Goal: Obtain resource: Download file/media

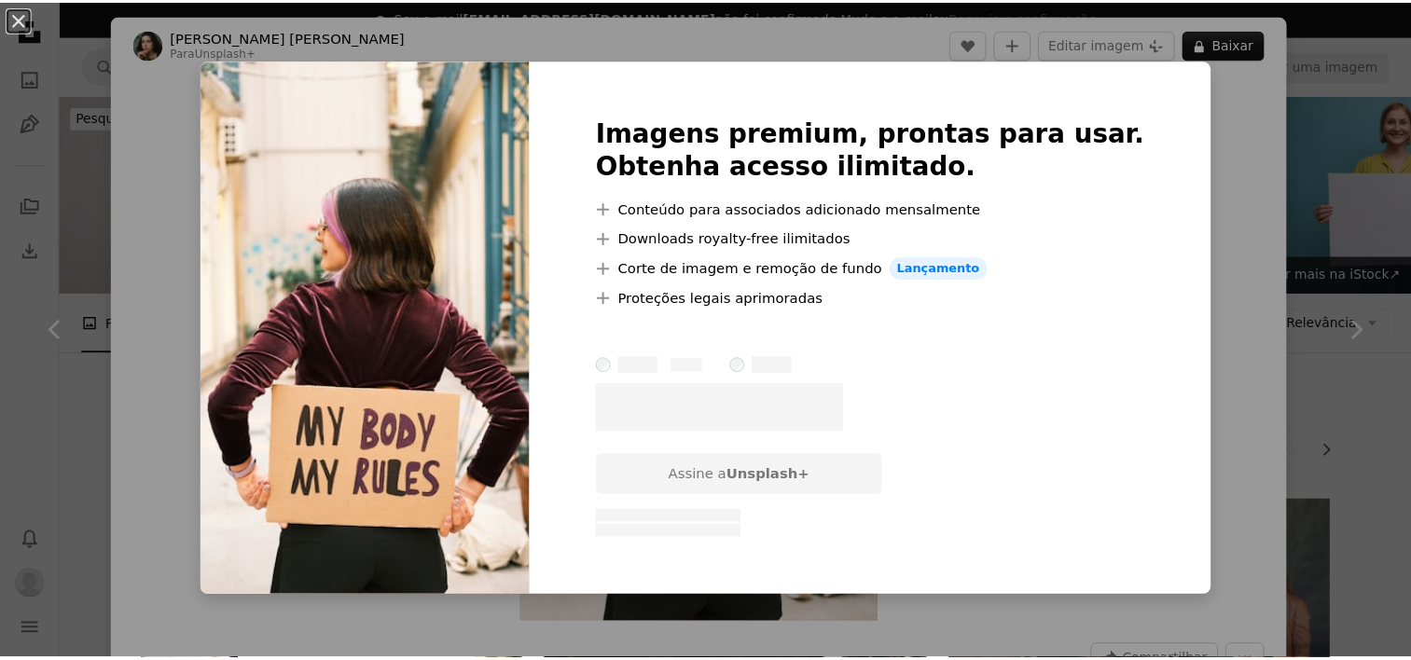
scroll to position [1865, 0]
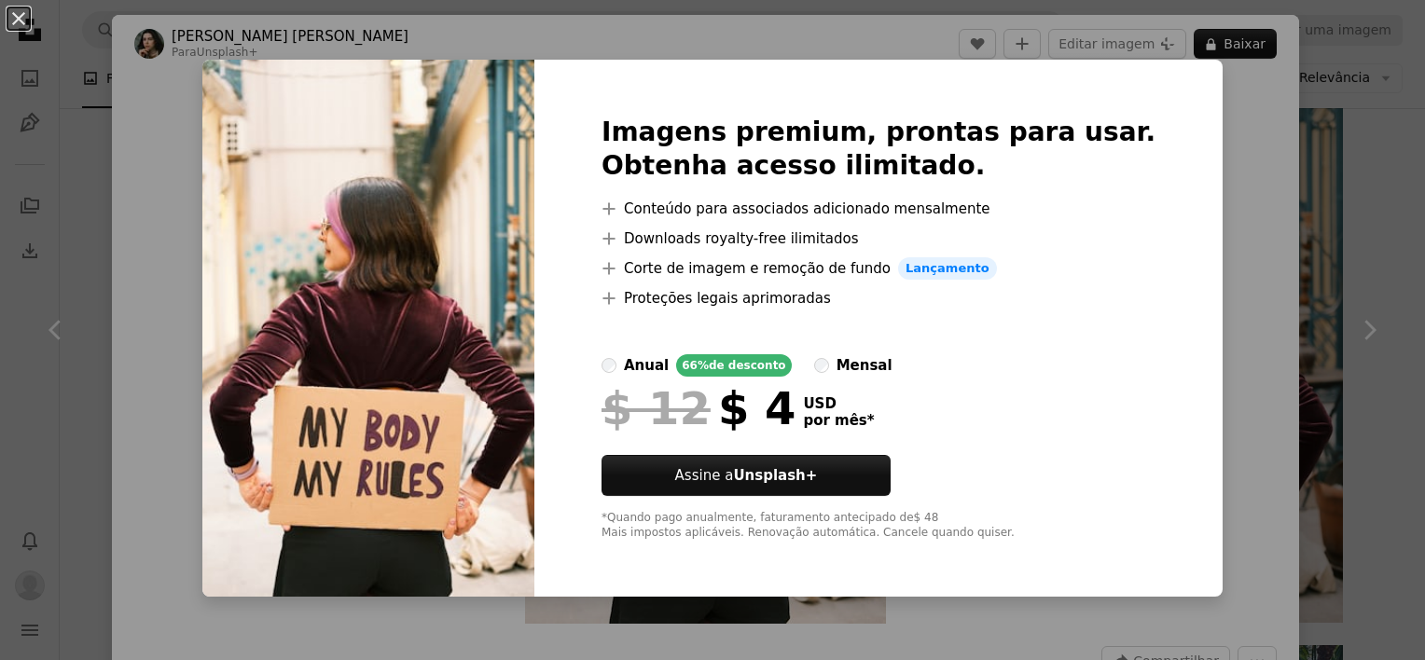
click at [1192, 196] on div "An X shape Imagens premium, prontas para usar. Obtenha acesso ilimitado. A plus…" at bounding box center [712, 330] width 1425 height 660
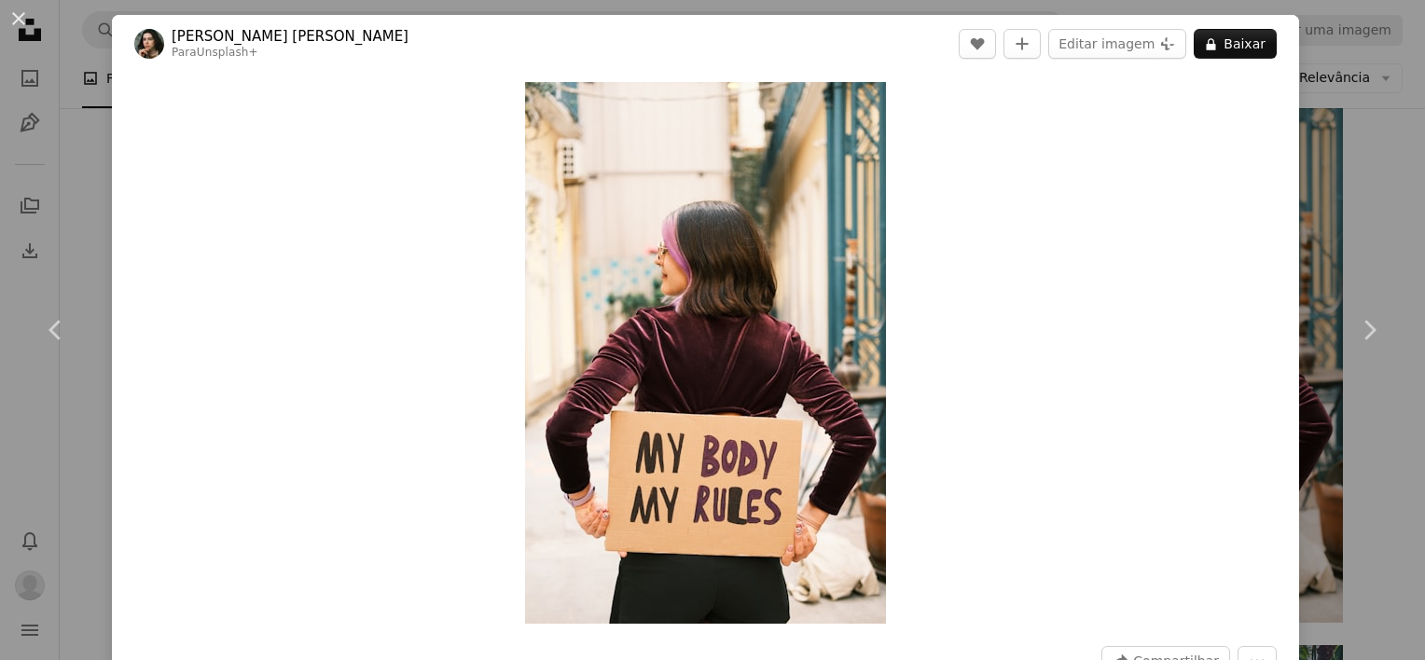
click at [1352, 203] on div "An X shape Chevron left Chevron right [PERSON_NAME] [PERSON_NAME] Para Unsplash…" at bounding box center [712, 330] width 1425 height 660
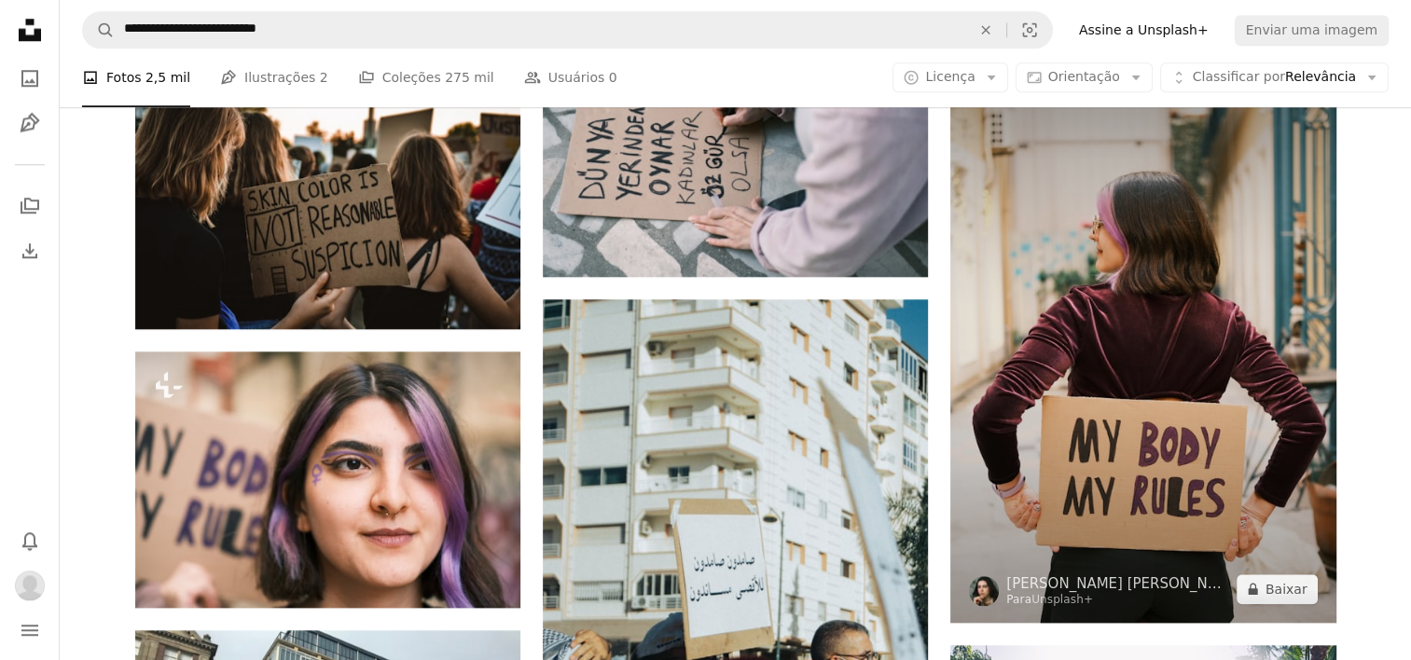
click at [1231, 372] on img at bounding box center [1142, 334] width 385 height 578
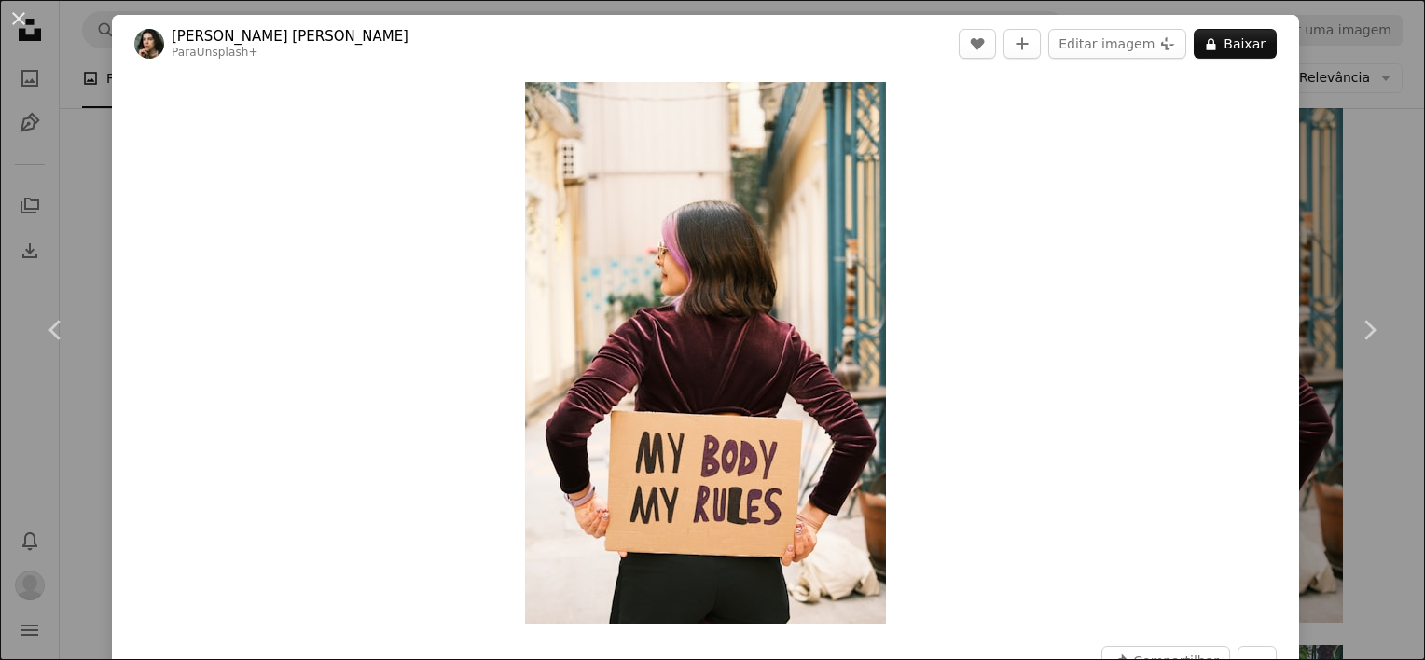
click at [1348, 157] on div "An X shape Chevron left Chevron right [PERSON_NAME] [PERSON_NAME] Para Unsplash…" at bounding box center [712, 330] width 1425 height 660
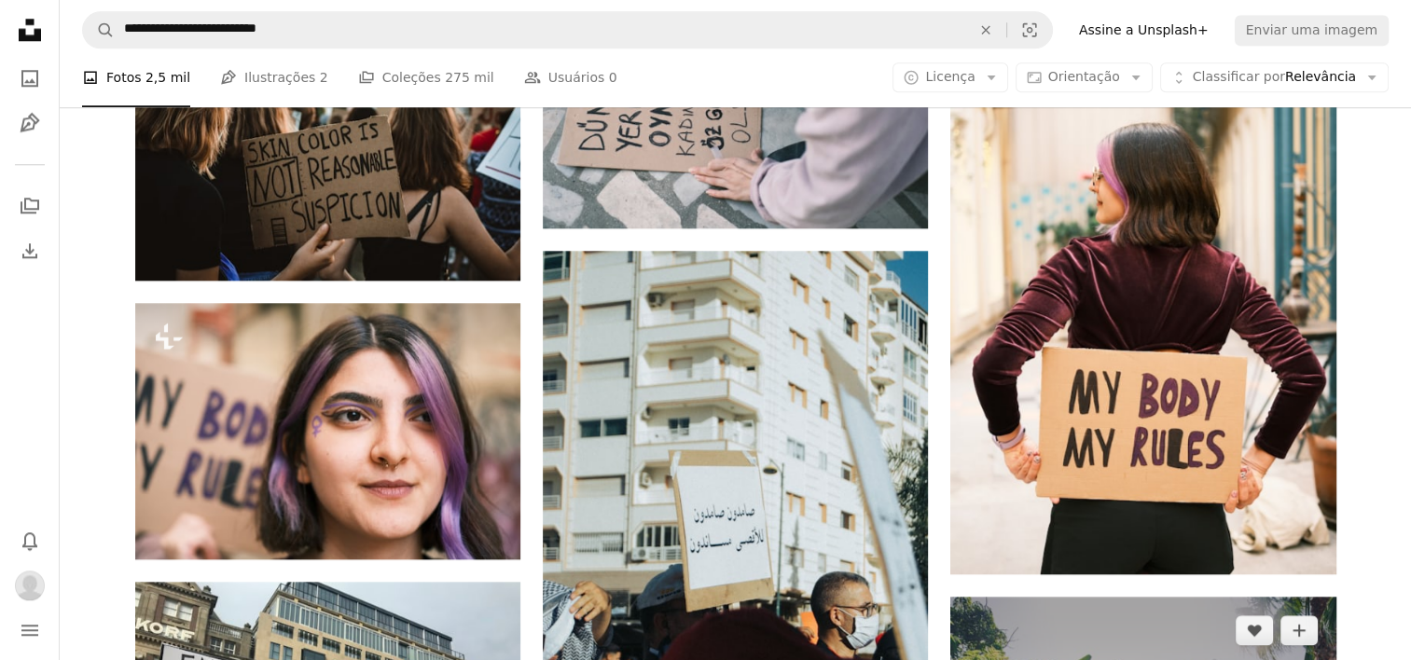
scroll to position [1914, 0]
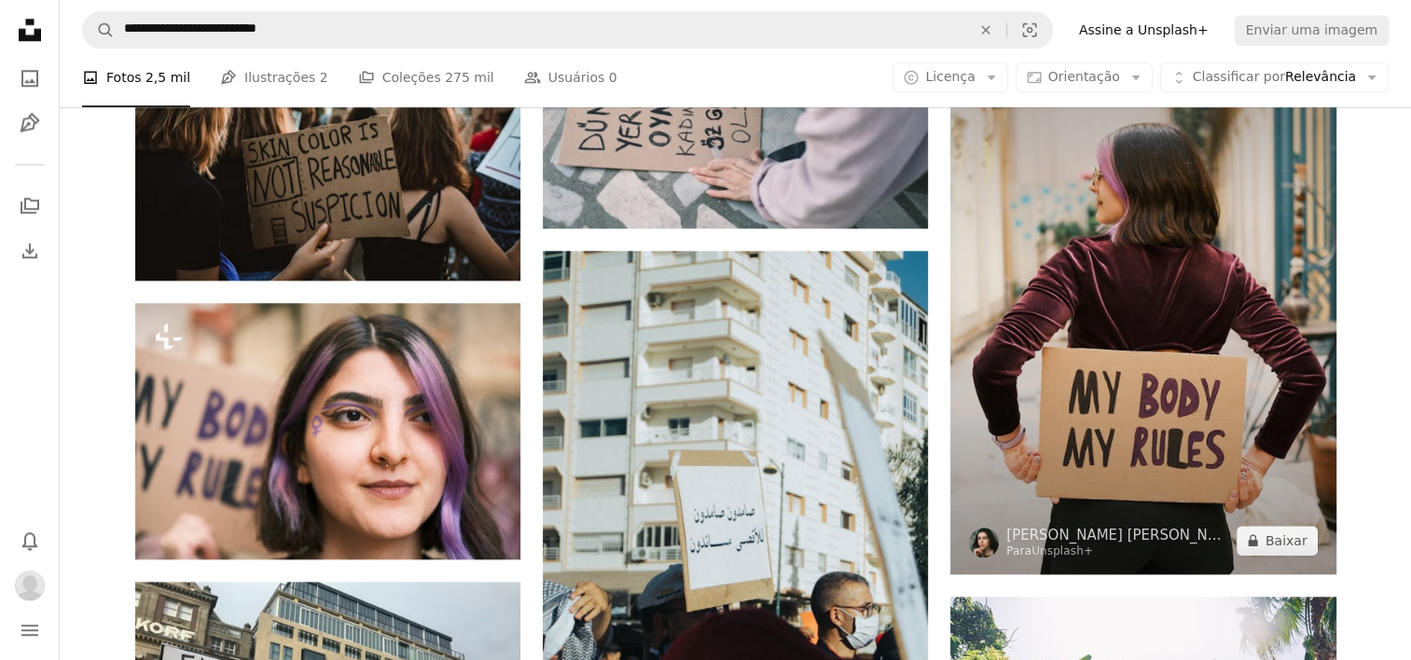
click at [1194, 214] on img at bounding box center [1142, 285] width 385 height 578
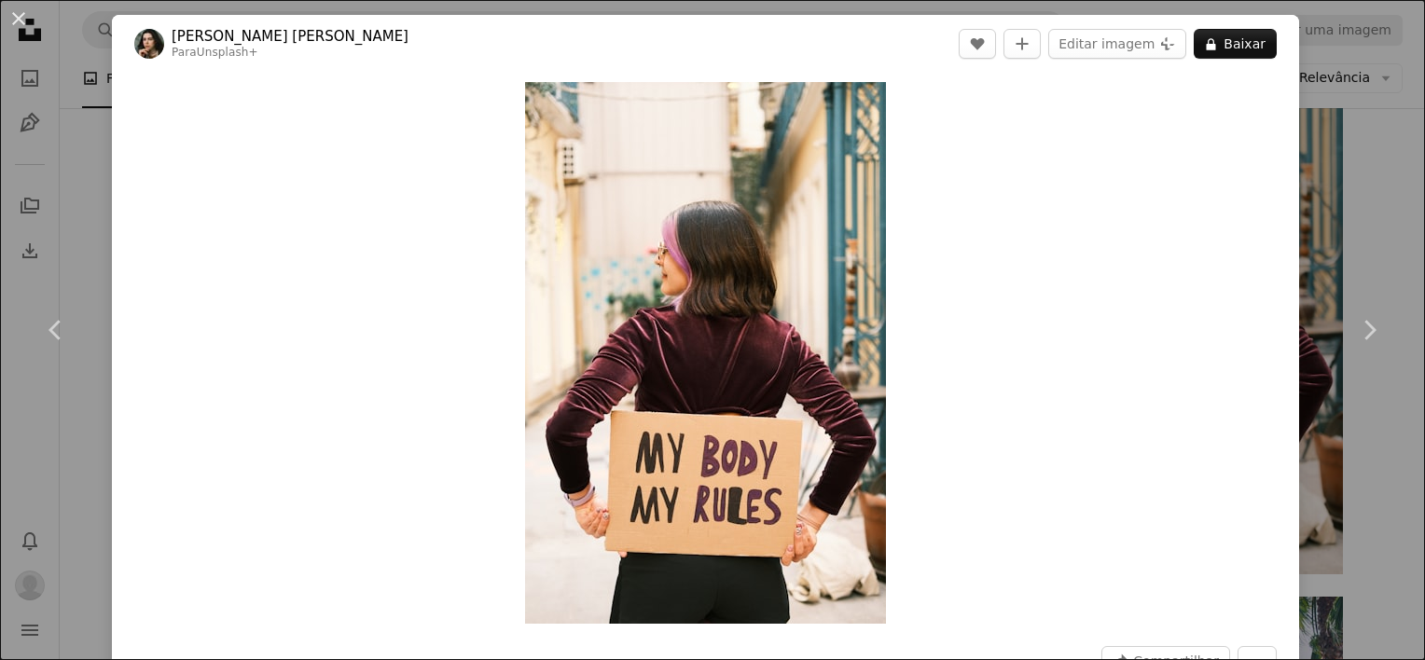
click at [1361, 132] on div "An X shape Chevron left Chevron right [PERSON_NAME] [PERSON_NAME] Para Unsplash…" at bounding box center [712, 330] width 1425 height 660
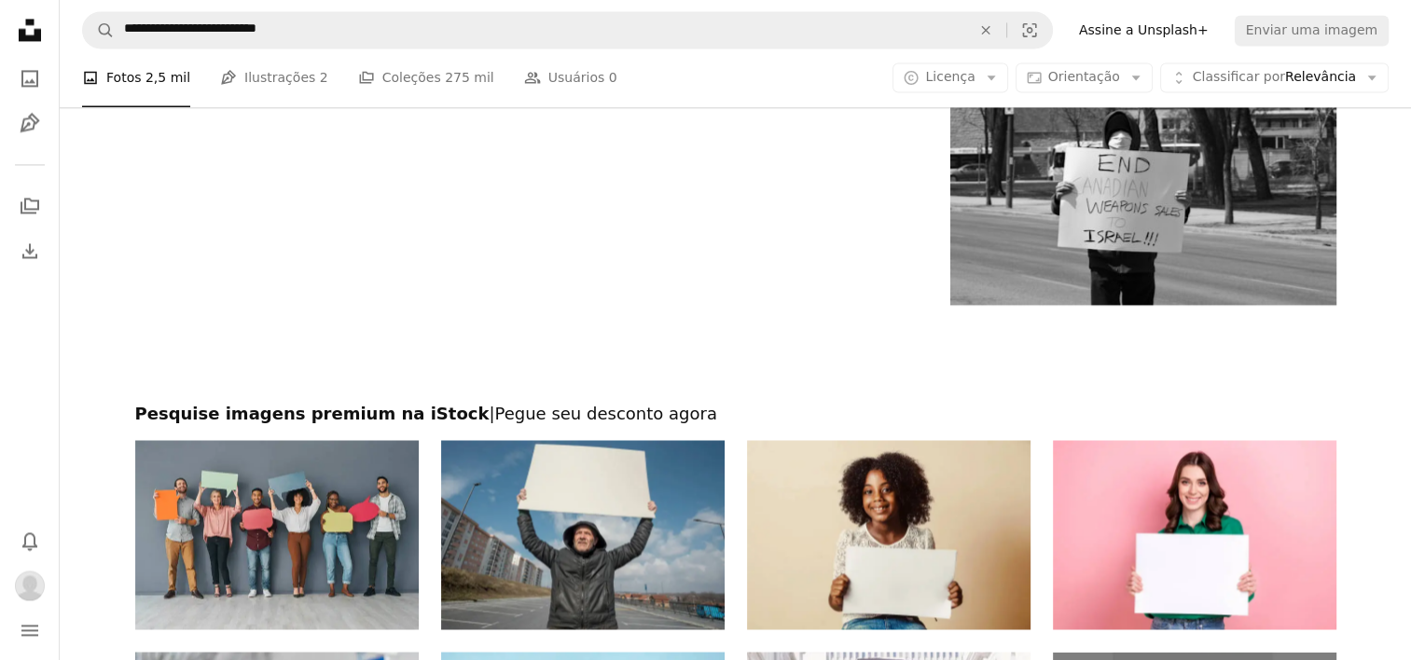
scroll to position [3312, 0]
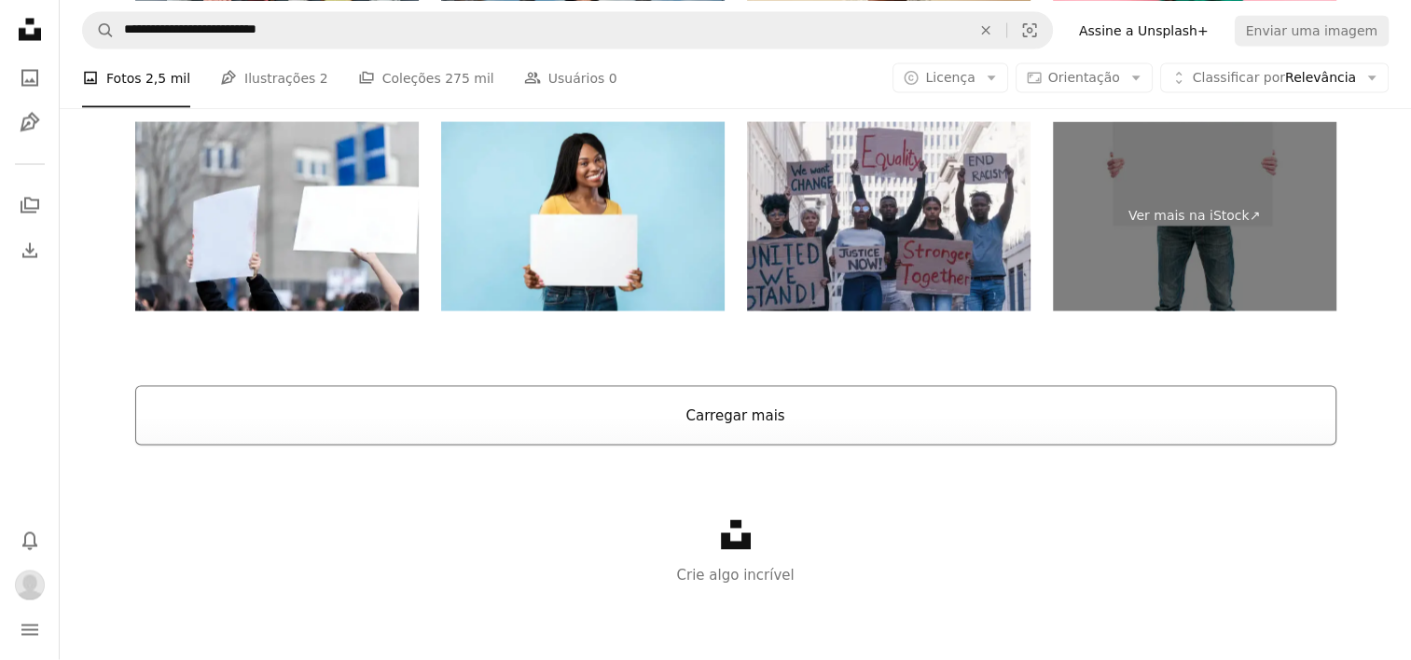
click at [754, 432] on button "Carregar mais" at bounding box center [735, 416] width 1201 height 60
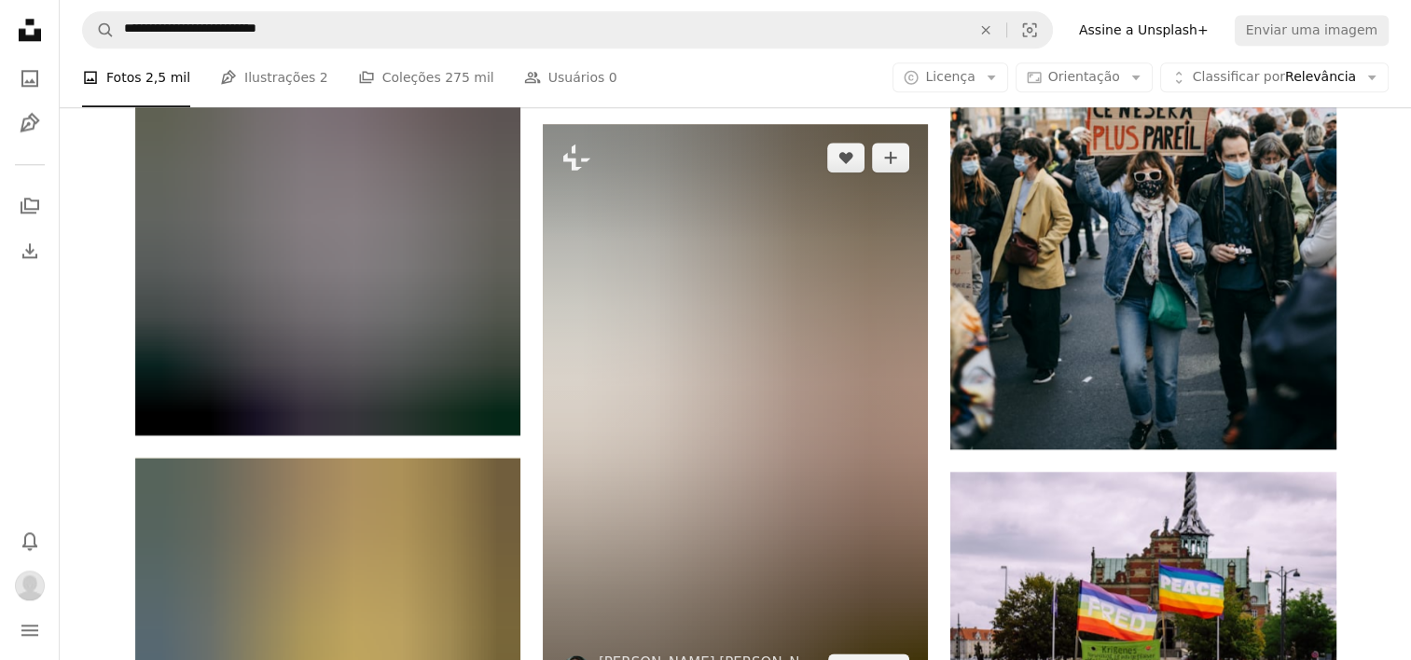
scroll to position [9323, 0]
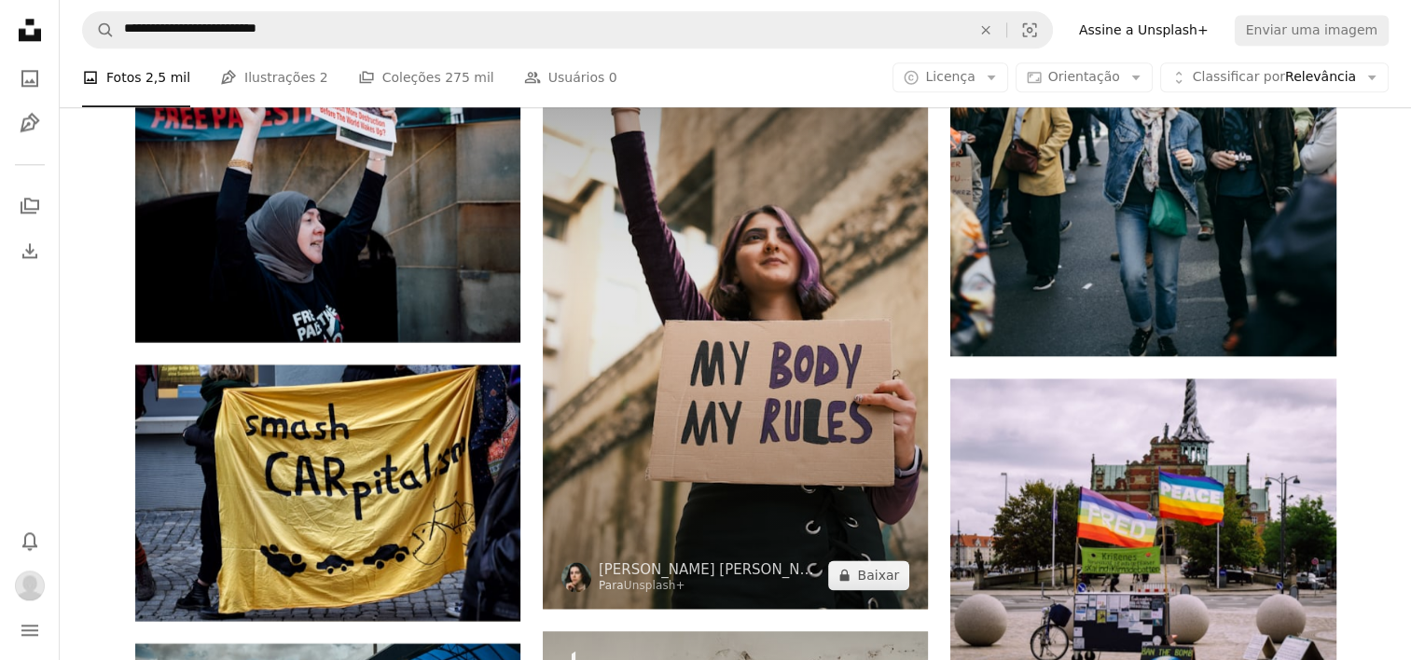
click at [807, 394] on img at bounding box center [735, 320] width 385 height 578
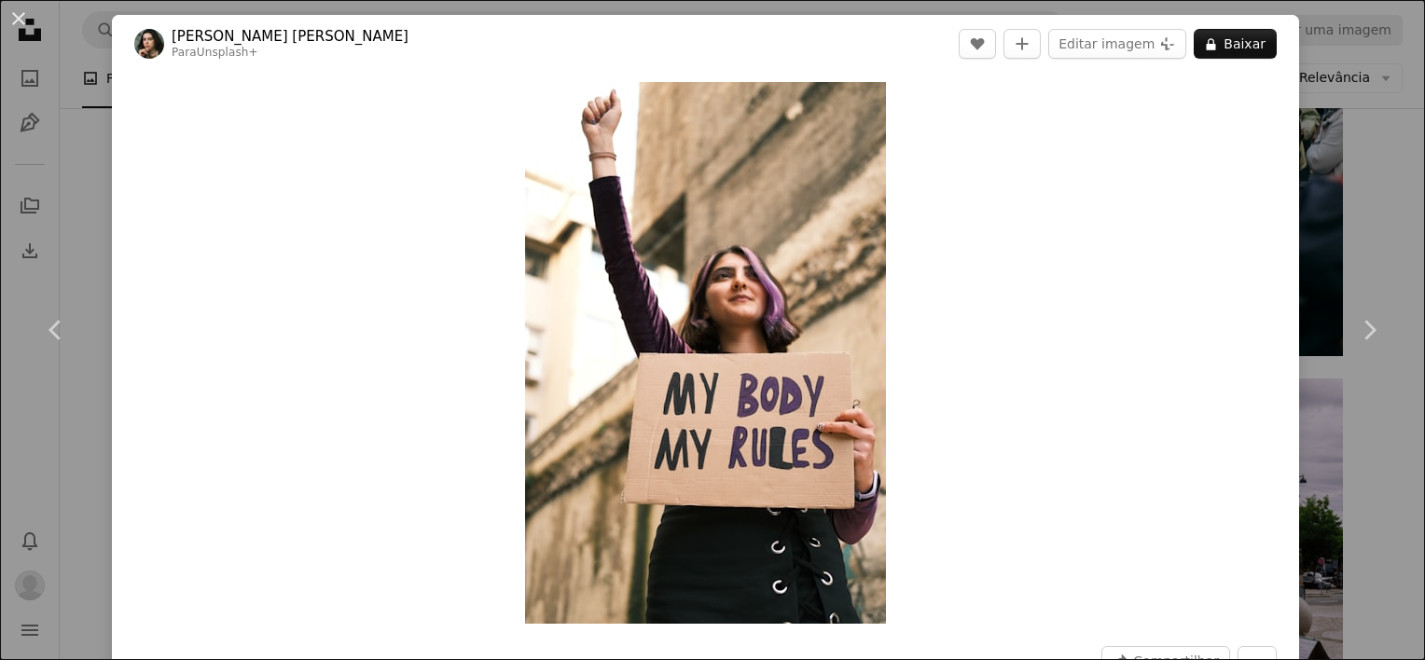
click at [235, 162] on div "Zoom in" at bounding box center [705, 353] width 1187 height 560
click at [1342, 63] on div "An X shape Chevron left Chevron right [PERSON_NAME] [PERSON_NAME] Para Unsplash…" at bounding box center [712, 330] width 1425 height 660
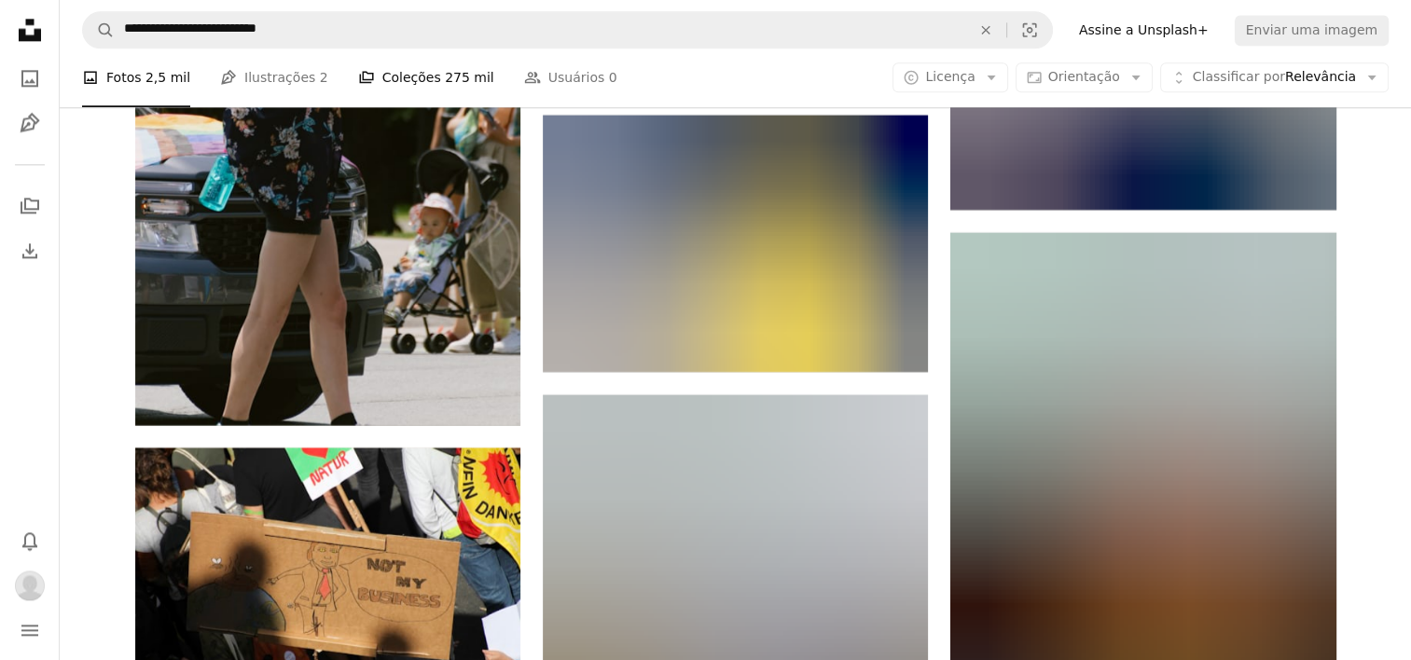
scroll to position [16690, 0]
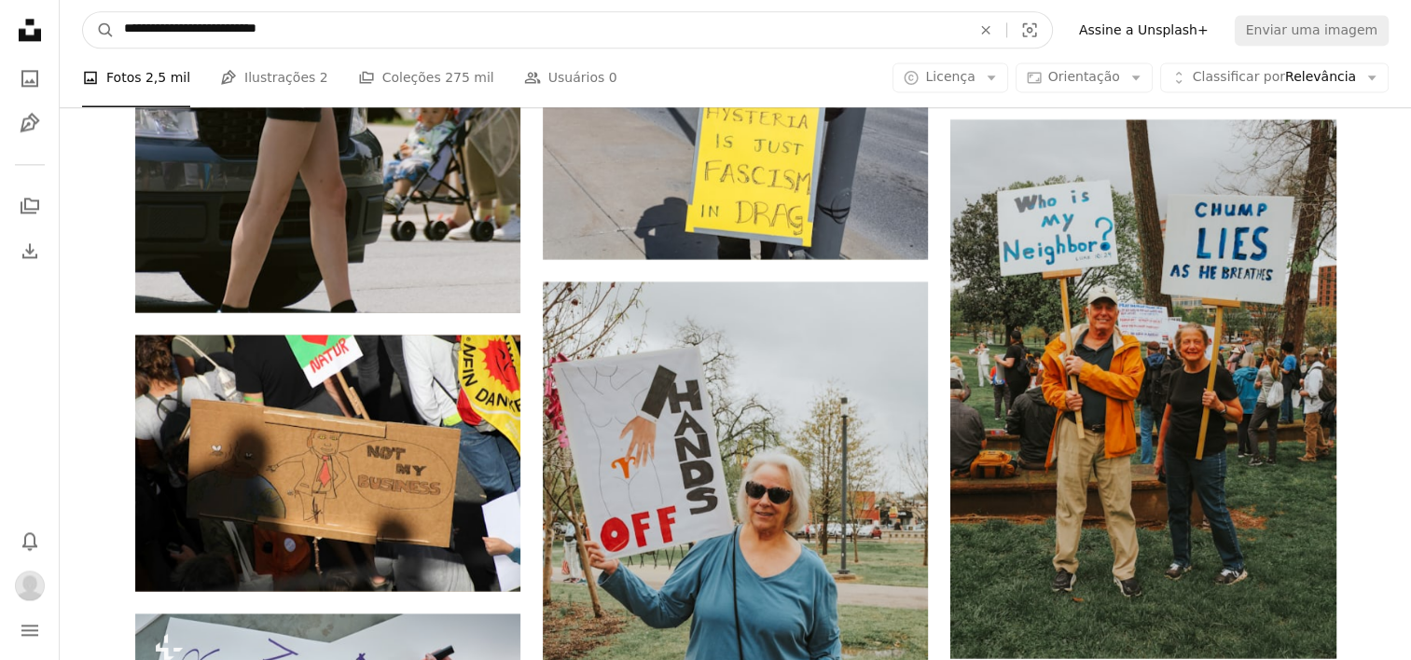
drag, startPoint x: 353, startPoint y: 24, endPoint x: -4, endPoint y: 19, distance: 357.2
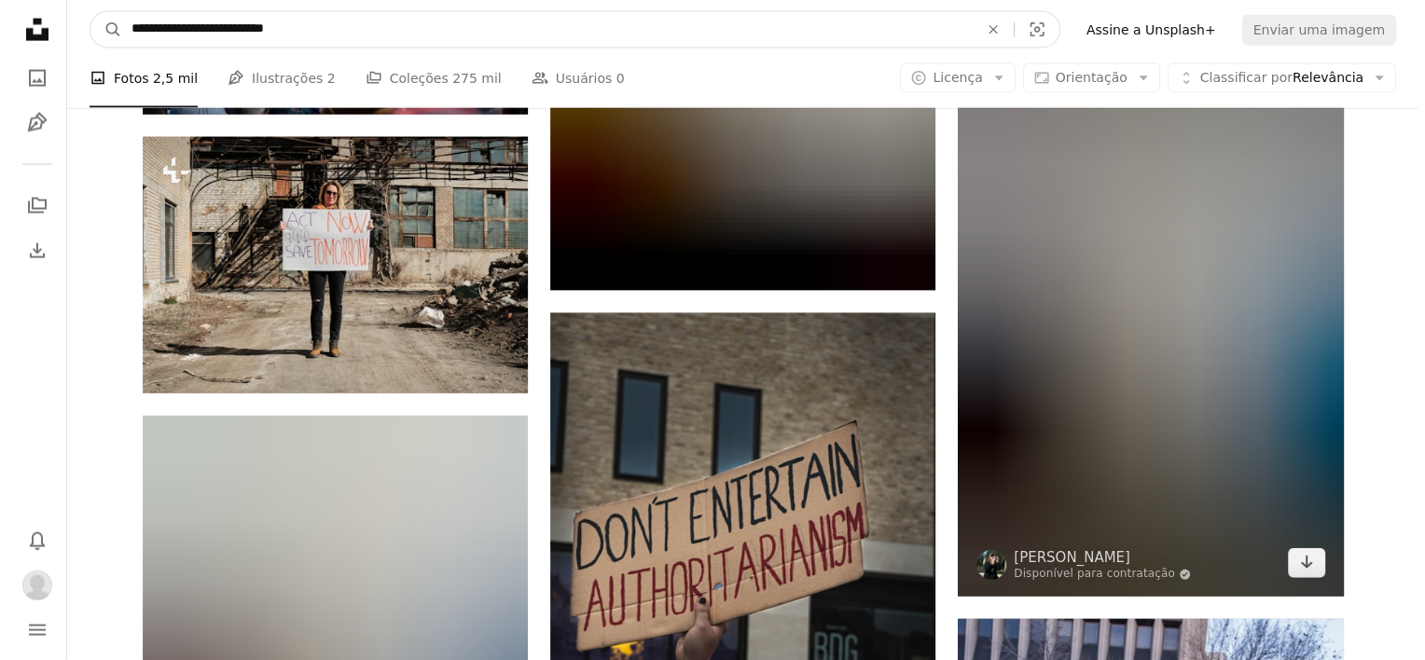
scroll to position [25269, 0]
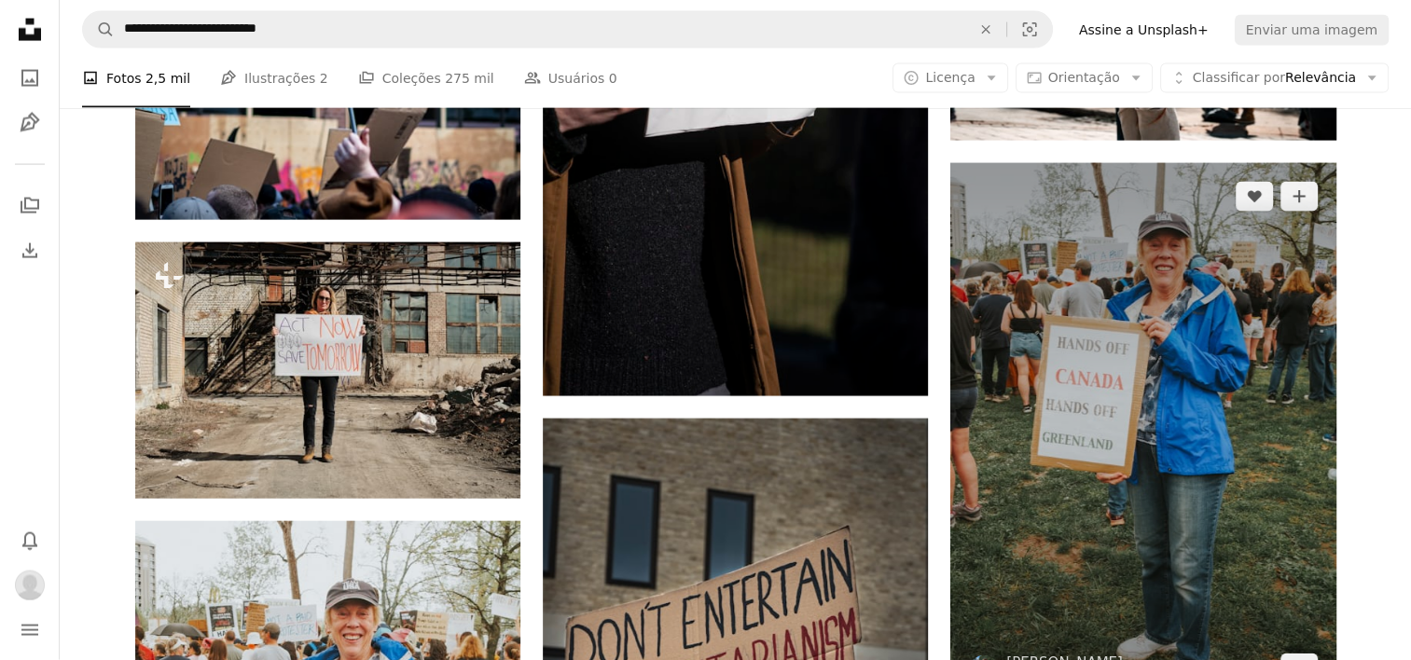
click at [1275, 402] on img at bounding box center [1142, 433] width 385 height 540
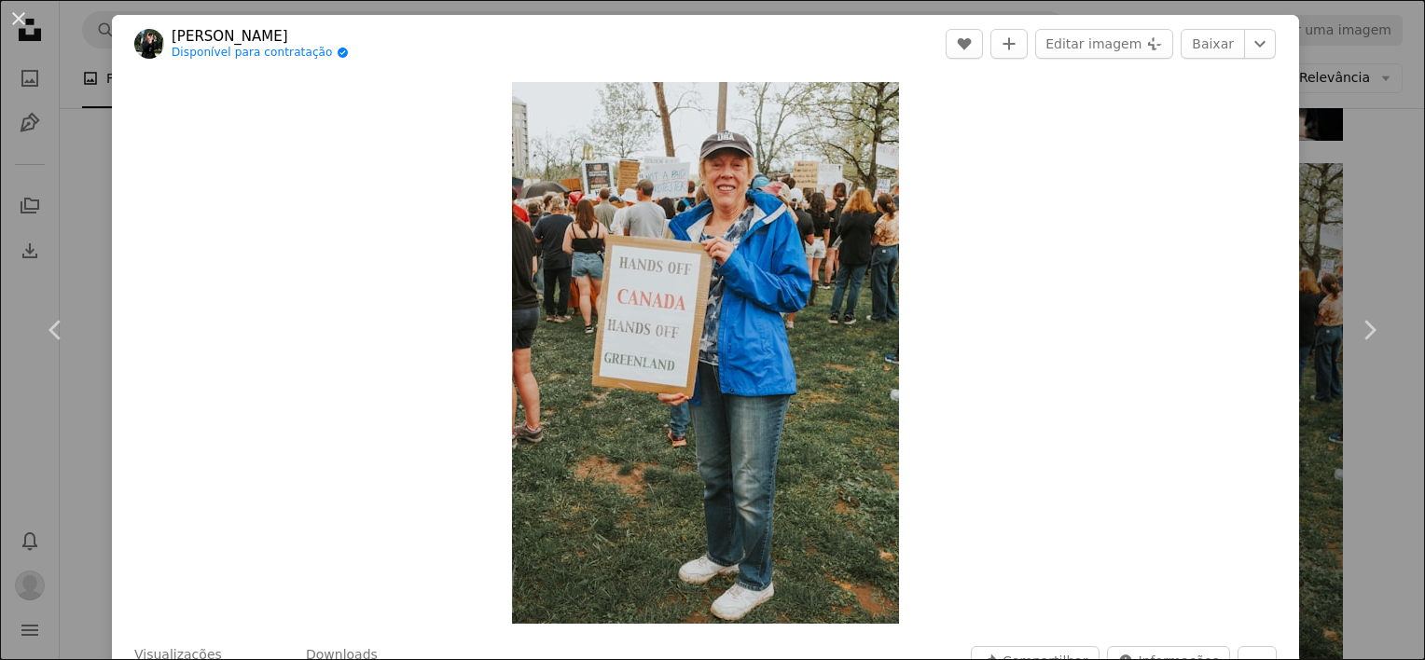
click at [204, 178] on div "Zoom in" at bounding box center [705, 353] width 1187 height 560
